Goal: Information Seeking & Learning: Learn about a topic

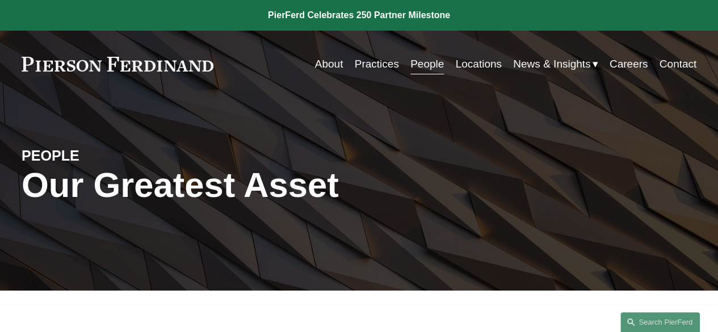
click at [475, 64] on link "Locations" at bounding box center [478, 64] width 46 height 22
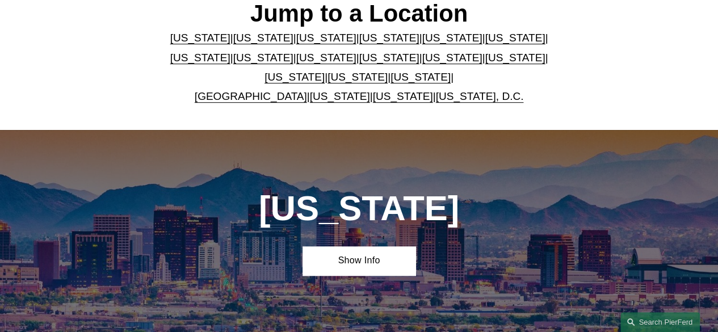
scroll to position [320, 0]
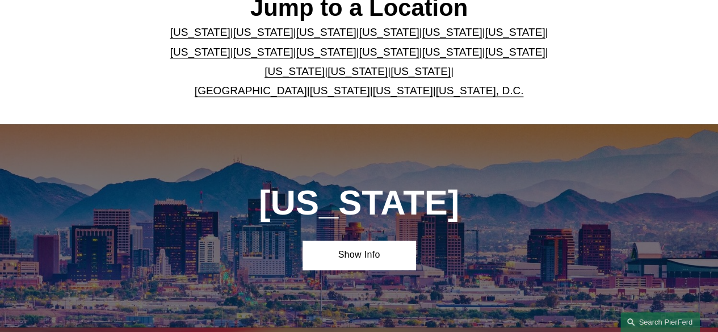
click at [346, 77] on link "[US_STATE]" at bounding box center [358, 71] width 60 height 12
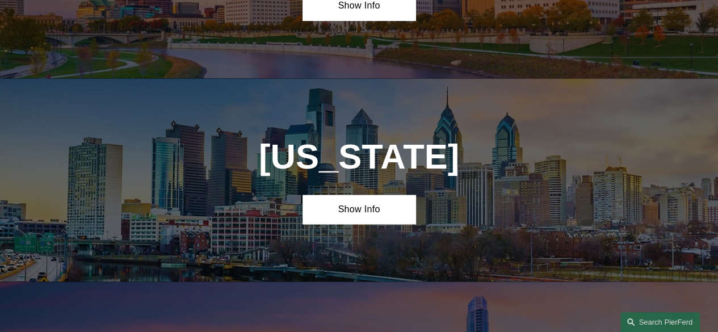
scroll to position [3121, 0]
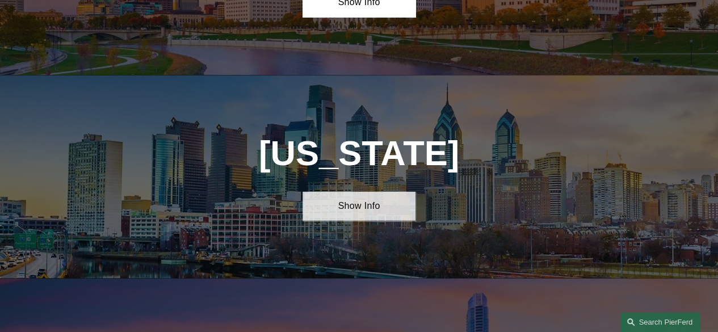
click at [349, 191] on link "Show Info" at bounding box center [359, 205] width 112 height 29
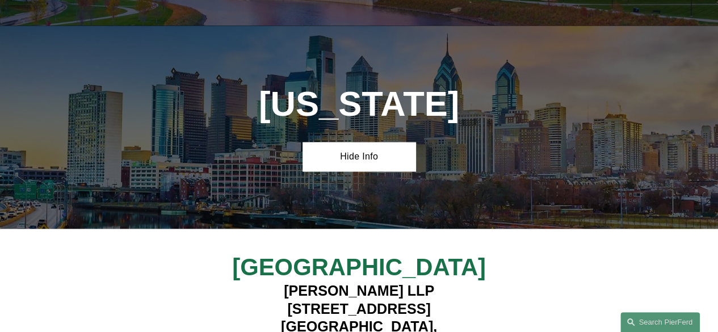
scroll to position [3208, 0]
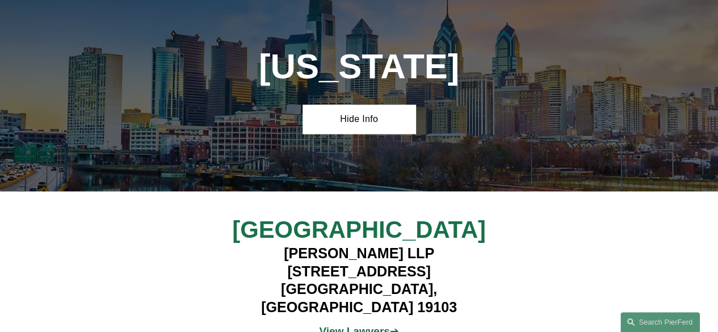
click at [352, 325] on strong "View Lawyers" at bounding box center [354, 331] width 70 height 12
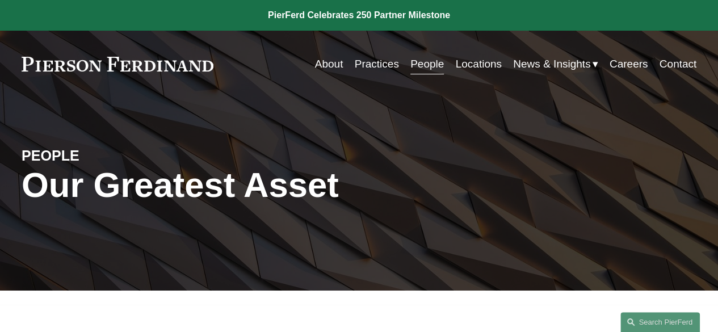
click at [462, 69] on link "Locations" at bounding box center [478, 64] width 46 height 22
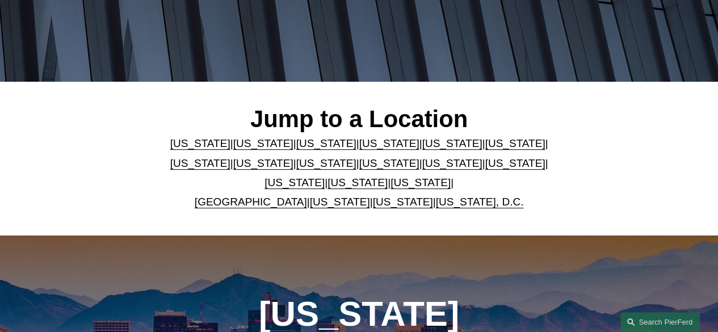
scroll to position [332, 0]
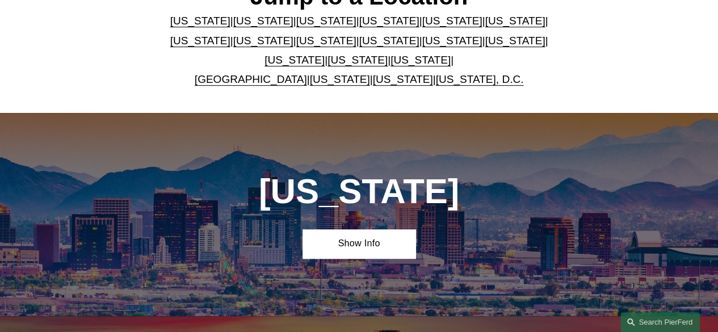
click at [467, 78] on link "[US_STATE], D.C." at bounding box center [480, 79] width 88 height 12
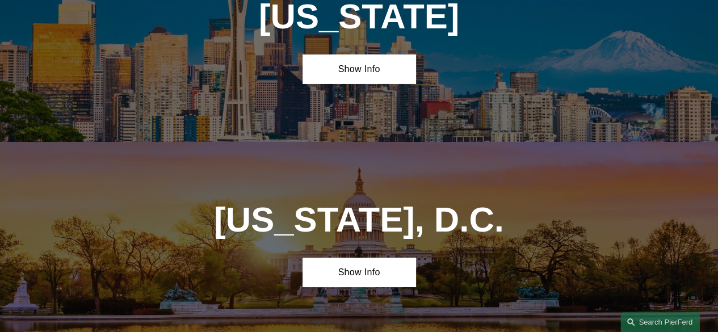
scroll to position [4149, 0]
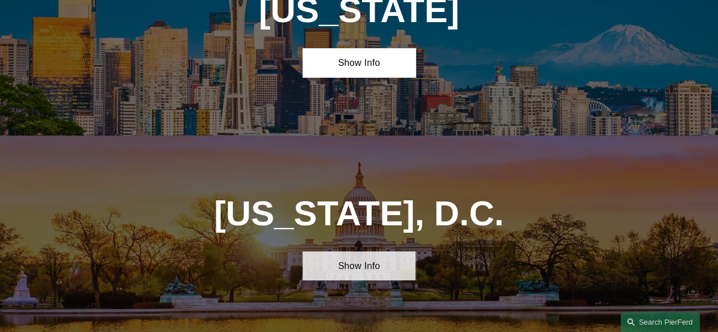
click at [353, 252] on link "Show Info" at bounding box center [359, 266] width 112 height 29
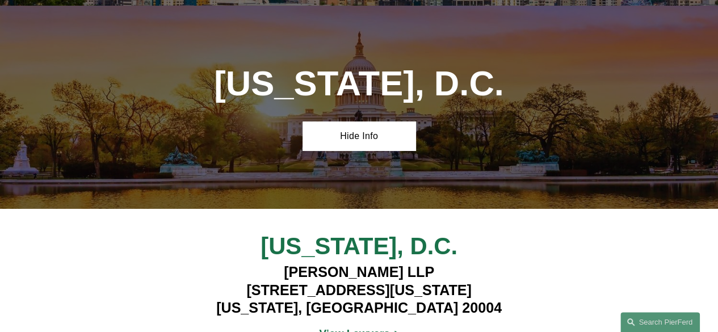
scroll to position [4285, 0]
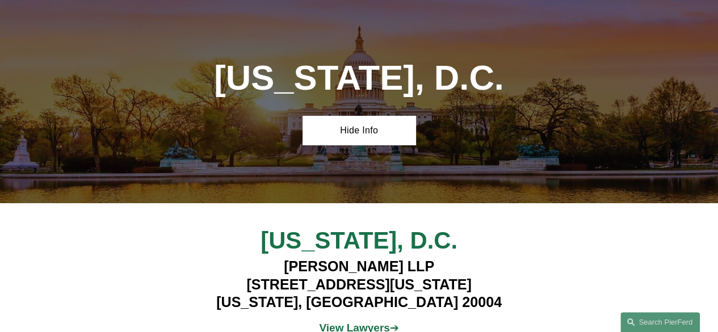
click at [360, 322] on strong "View Lawyers" at bounding box center [354, 328] width 70 height 12
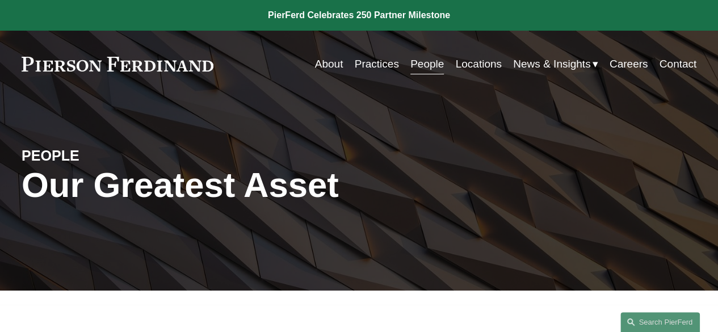
click at [327, 58] on link "About" at bounding box center [329, 64] width 28 height 22
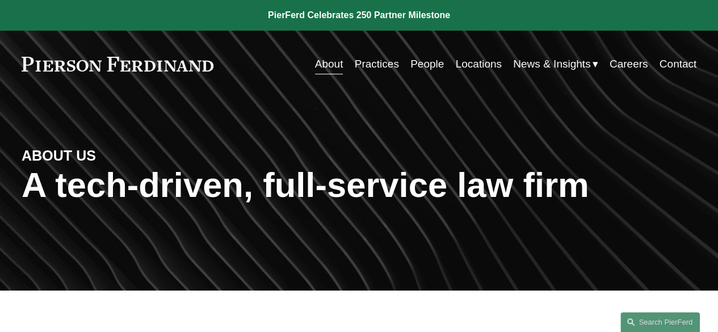
click at [458, 66] on link "Locations" at bounding box center [478, 64] width 46 height 22
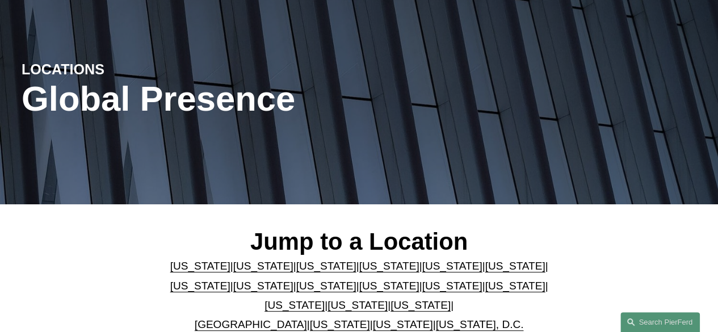
scroll to position [198, 0]
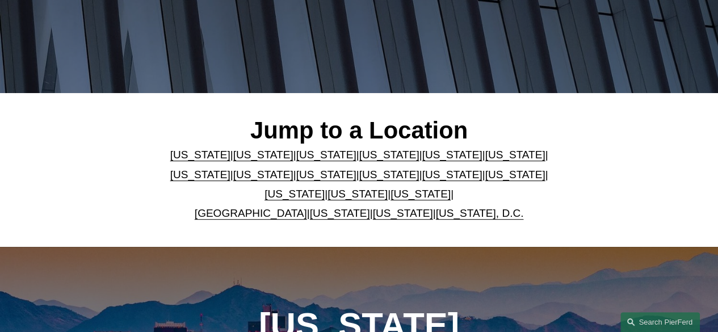
click at [466, 213] on link "[US_STATE], D.C." at bounding box center [480, 213] width 88 height 12
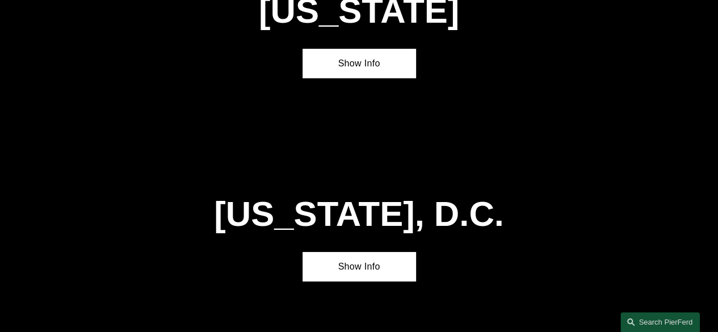
scroll to position [4149, 0]
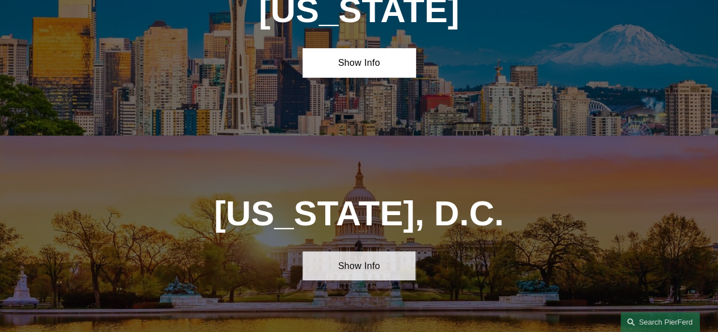
click at [367, 252] on link "Show Info" at bounding box center [359, 266] width 112 height 29
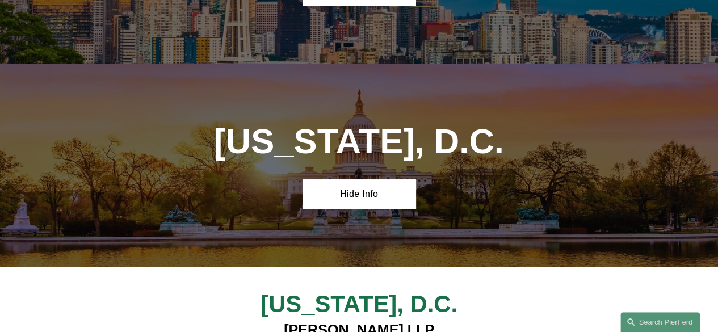
scroll to position [4233, 0]
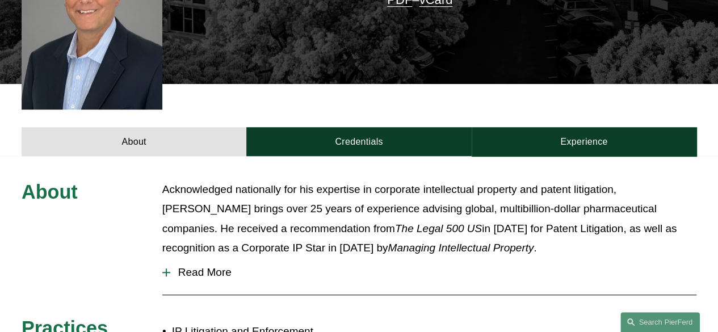
scroll to position [393, 0]
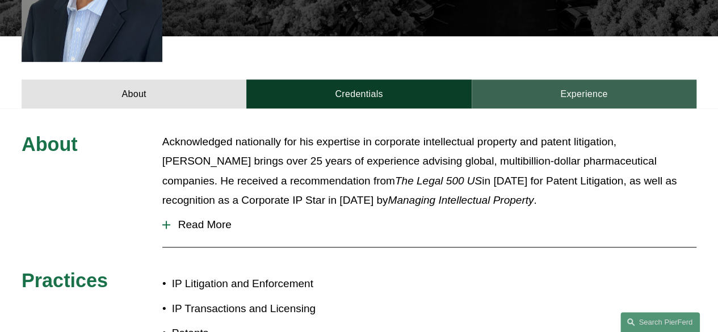
click at [593, 79] on link "Experience" at bounding box center [584, 93] width 225 height 29
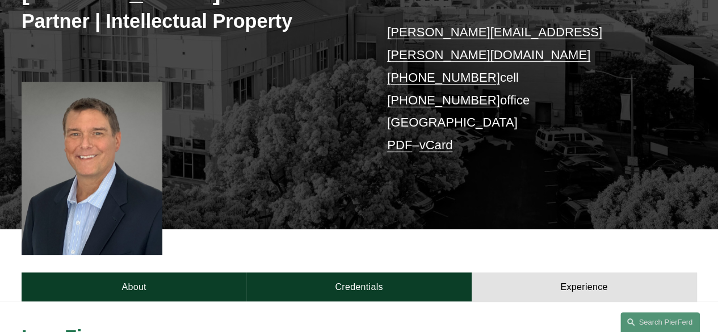
scroll to position [0, 0]
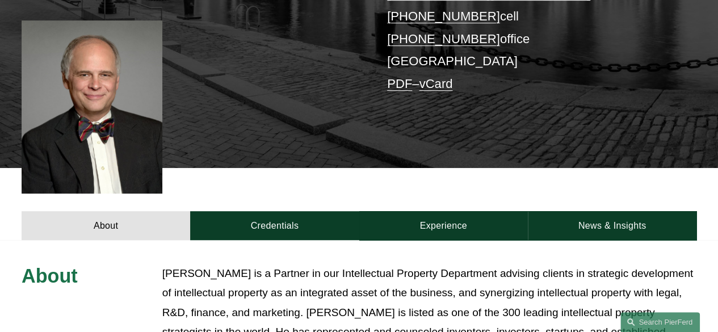
scroll to position [270, 0]
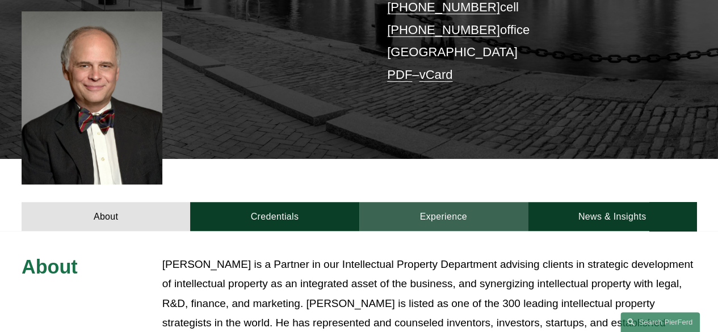
click at [471, 202] on link "Experience" at bounding box center [443, 216] width 169 height 29
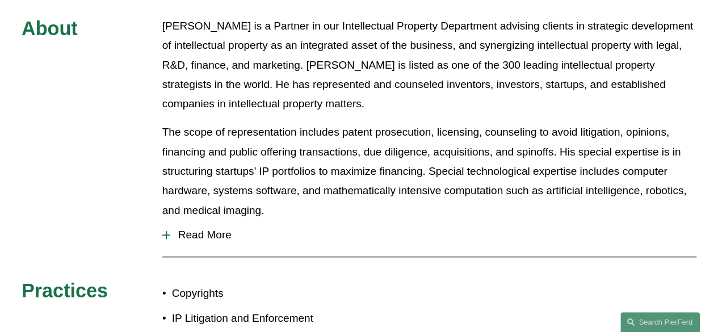
scroll to position [526, 0]
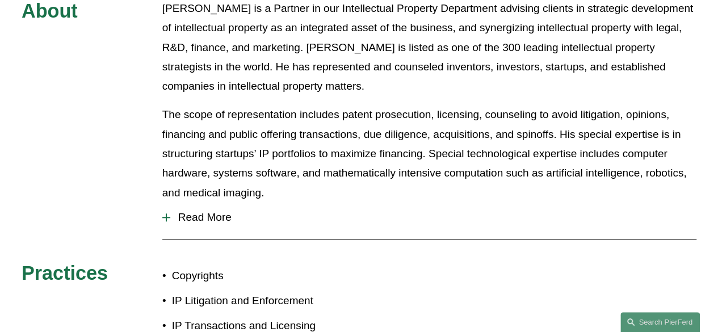
click at [210, 211] on span "Read More" at bounding box center [433, 217] width 526 height 12
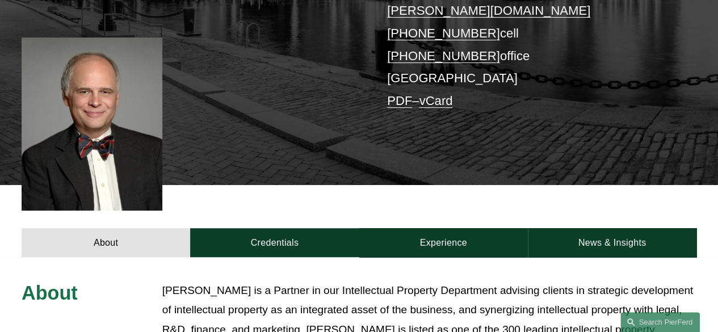
scroll to position [0, 0]
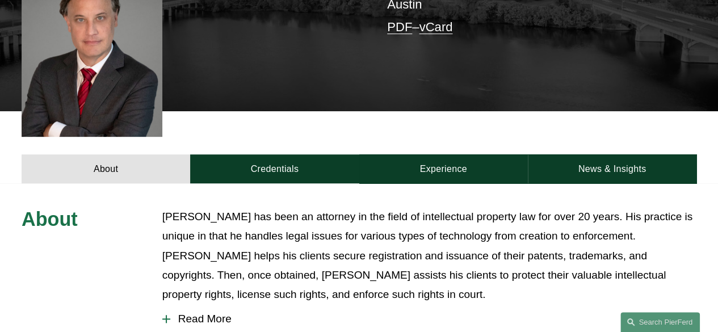
scroll to position [349, 0]
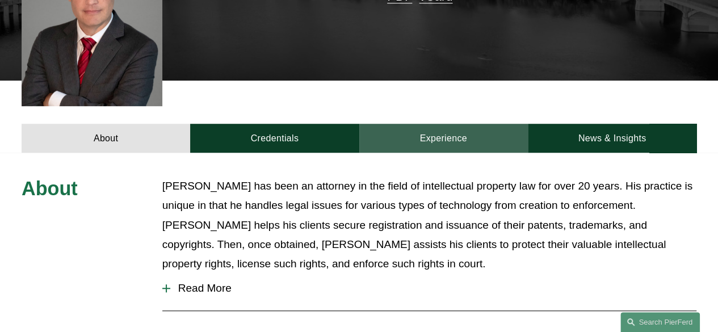
click at [452, 124] on link "Experience" at bounding box center [443, 138] width 169 height 29
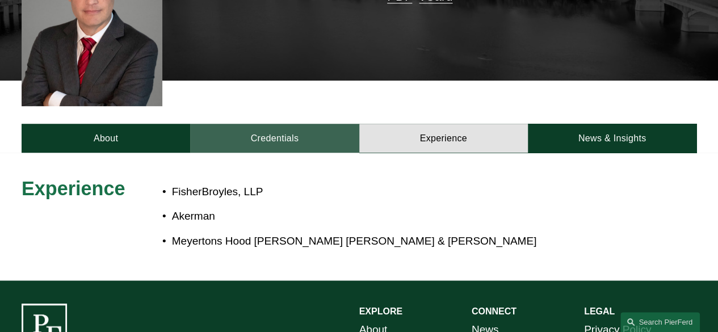
click at [314, 124] on link "Credentials" at bounding box center [274, 138] width 169 height 29
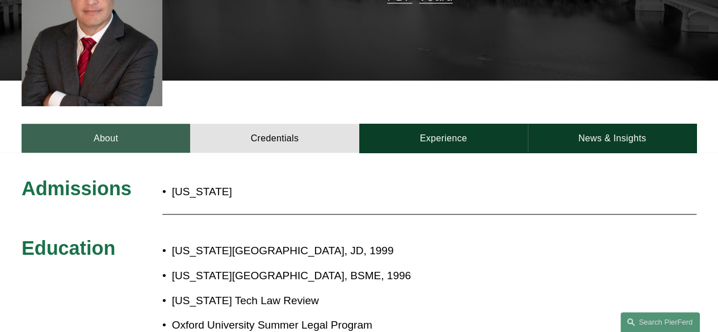
click at [149, 124] on link "About" at bounding box center [106, 138] width 169 height 29
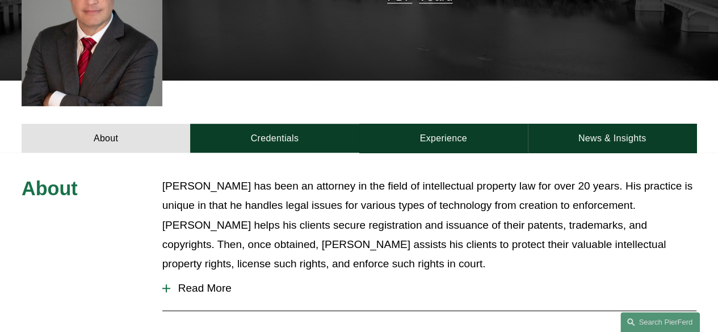
click at [199, 282] on span "Read More" at bounding box center [433, 288] width 526 height 12
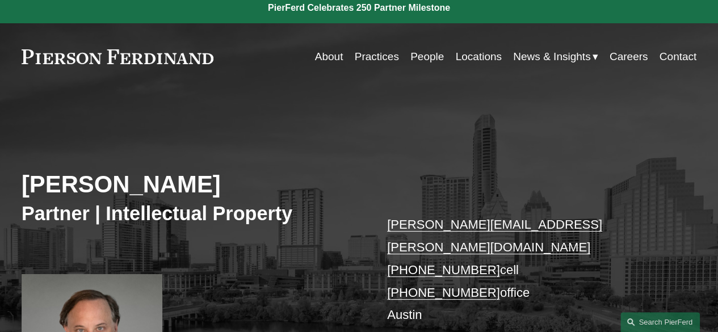
scroll to position [0, 0]
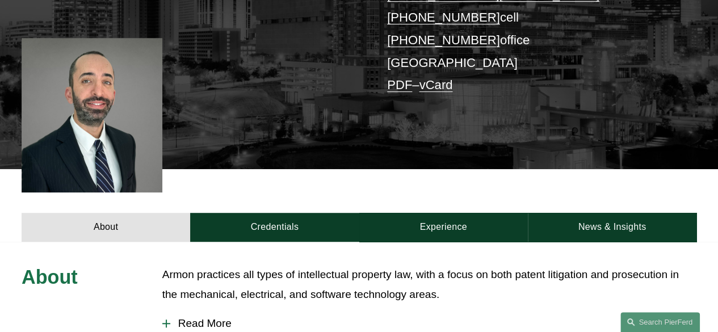
scroll to position [263, 0]
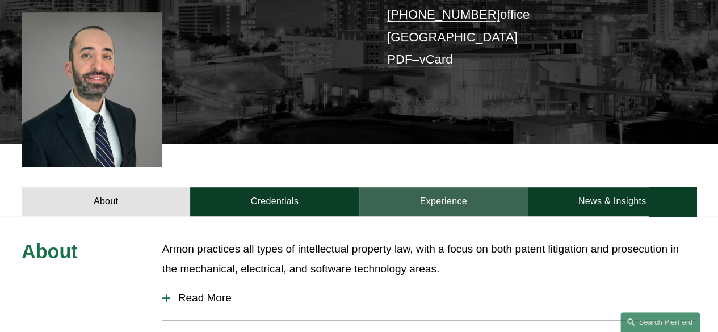
click at [484, 200] on link "Experience" at bounding box center [443, 201] width 169 height 29
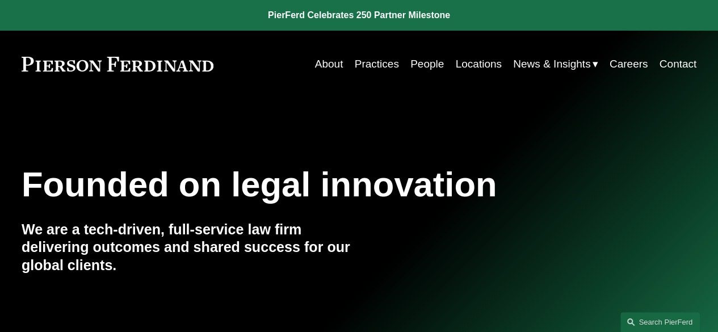
click at [384, 62] on link "Practices" at bounding box center [377, 64] width 44 height 22
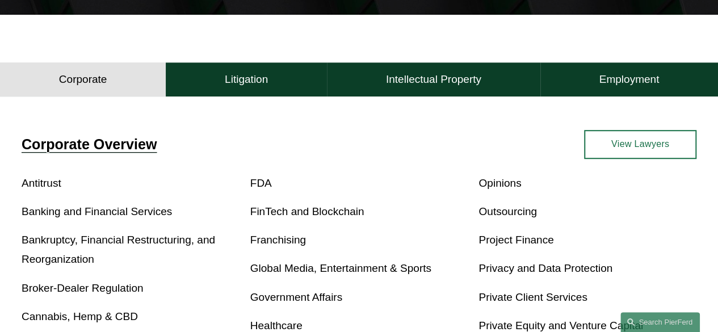
scroll to position [277, 0]
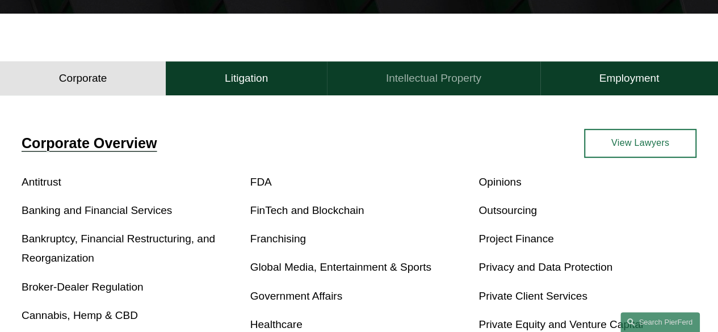
click at [493, 83] on button "Intellectual Property" at bounding box center [434, 78] width 214 height 34
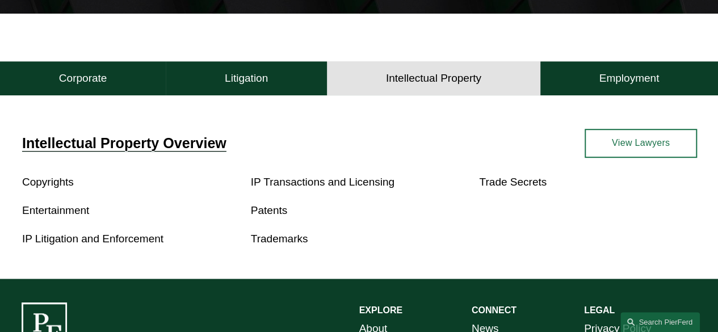
click at [190, 147] on span "Intellectual Property Overview" at bounding box center [124, 143] width 204 height 16
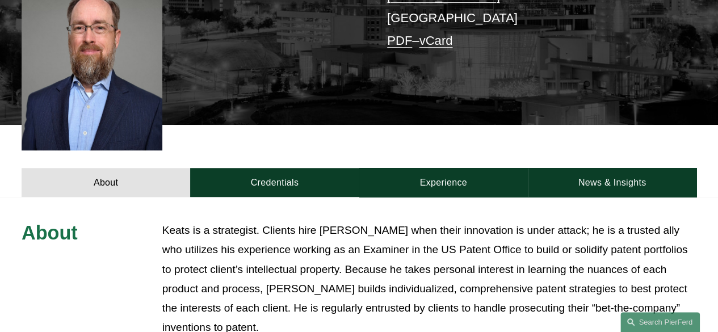
scroll to position [334, 0]
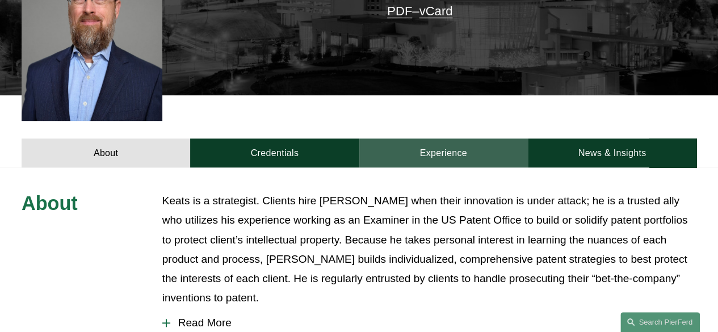
click at [471, 139] on link "Experience" at bounding box center [443, 153] width 169 height 29
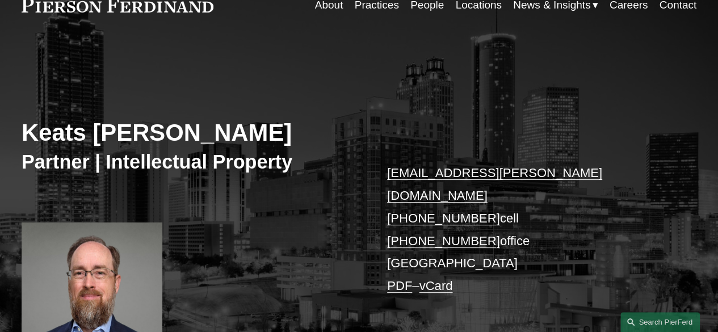
scroll to position [0, 0]
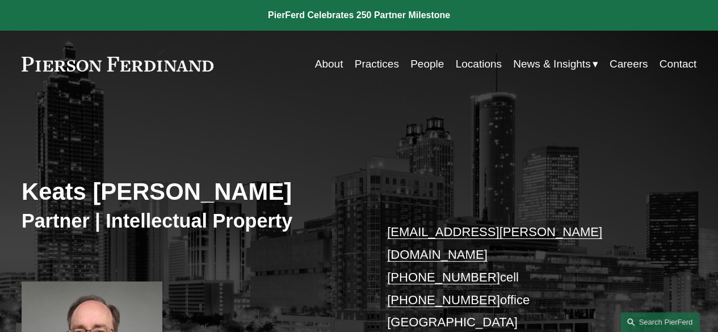
click at [0, 0] on span "News" at bounding box center [0, 0] width 0 height 0
